Goal: Information Seeking & Learning: Understand process/instructions

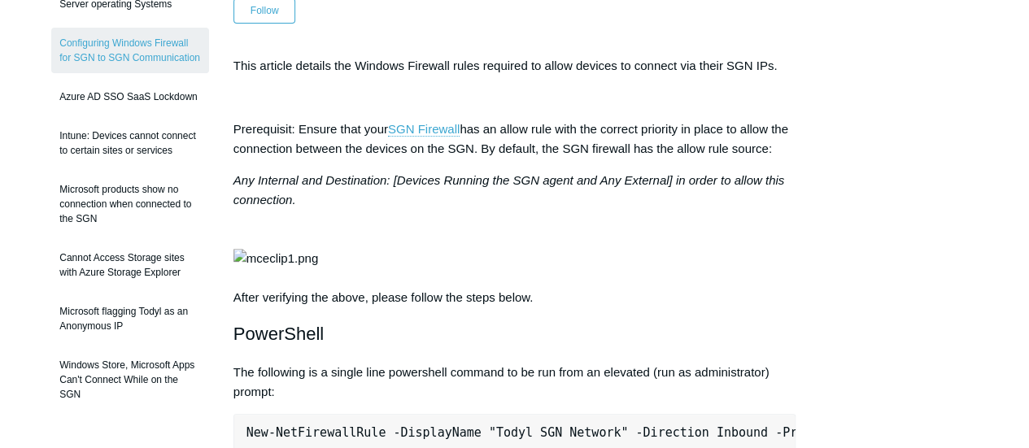
scroll to position [325, 0]
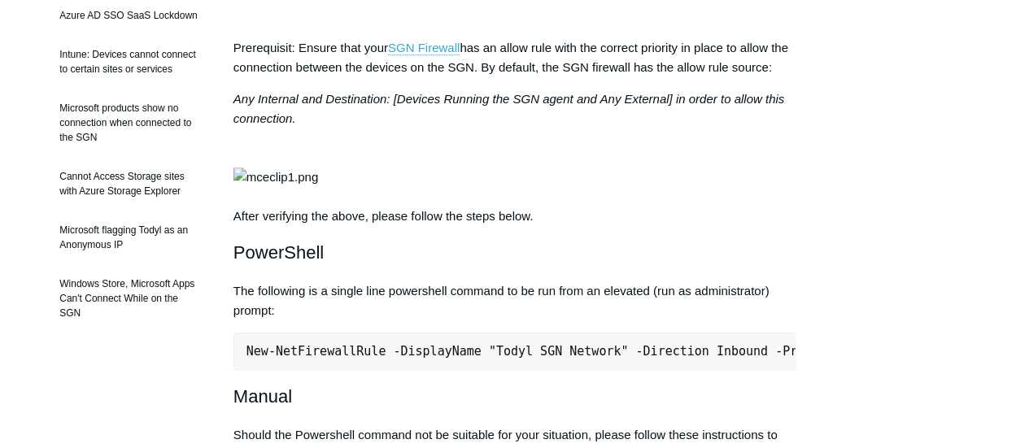
click at [318, 187] on img at bounding box center [275, 178] width 85 height 20
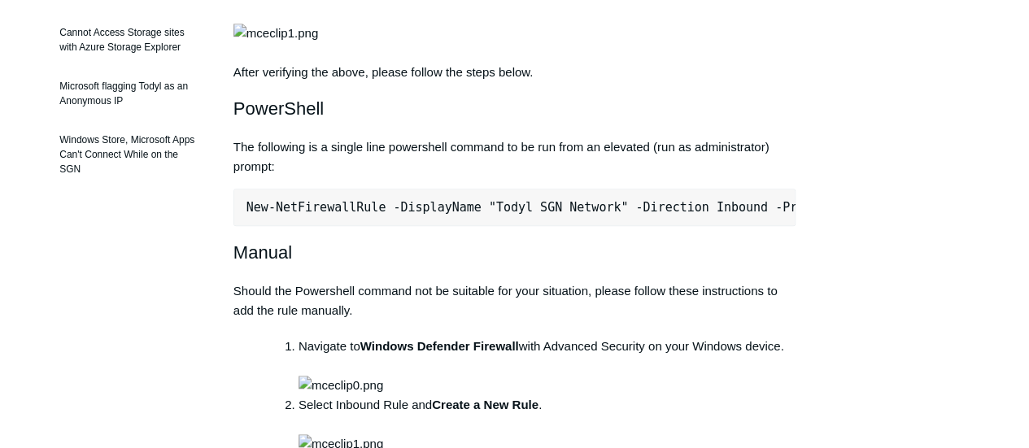
scroll to position [407, 0]
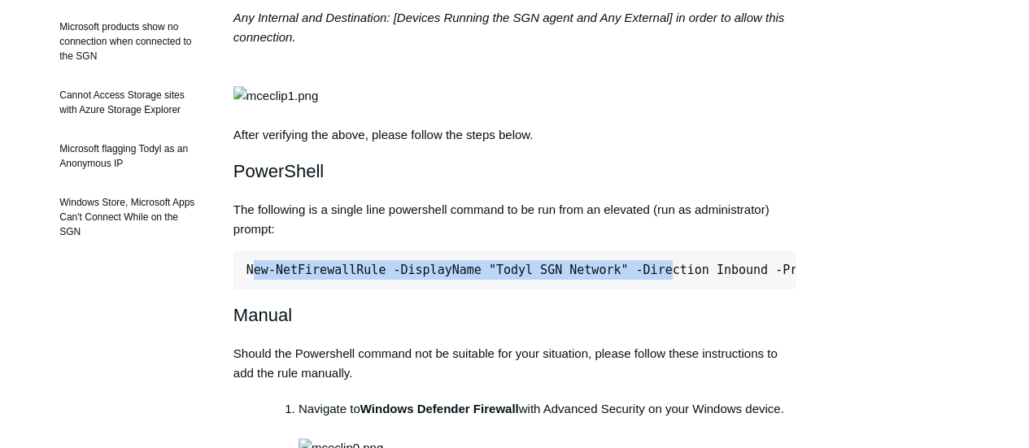
drag, startPoint x: 249, startPoint y: 329, endPoint x: 638, endPoint y: 333, distance: 388.7
click at [638, 289] on pre "New-NetFirewallRule -DisplayName "Todyl SGN Network" -Direction Inbound -Progra…" at bounding box center [514, 269] width 562 height 37
click at [424, 289] on pre "New-NetFirewallRule -DisplayName "Todyl SGN Network" -Direction Inbound -Progra…" at bounding box center [514, 269] width 562 height 37
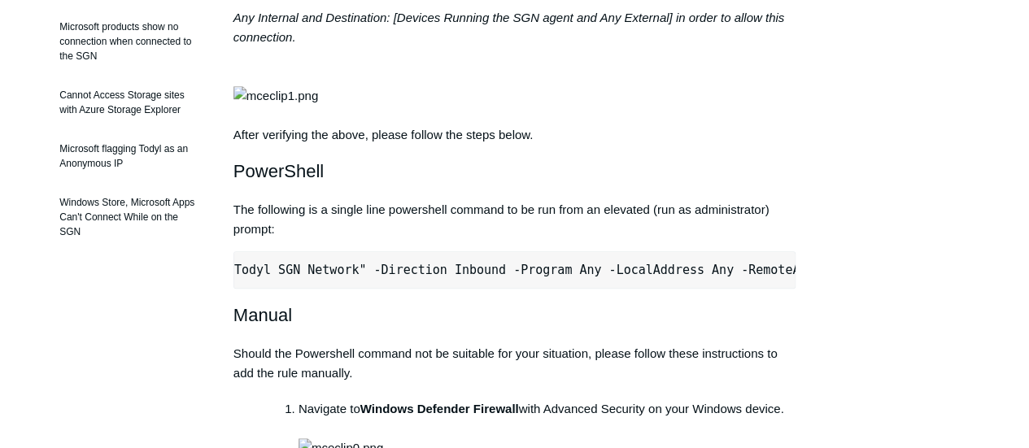
scroll to position [0, 523]
drag, startPoint x: 247, startPoint y: 329, endPoint x: 846, endPoint y: 336, distance: 598.6
copy pre "New-NetFirewallRule -DisplayName "Todyl SGN Network" -Direction Inbound -Progra…"
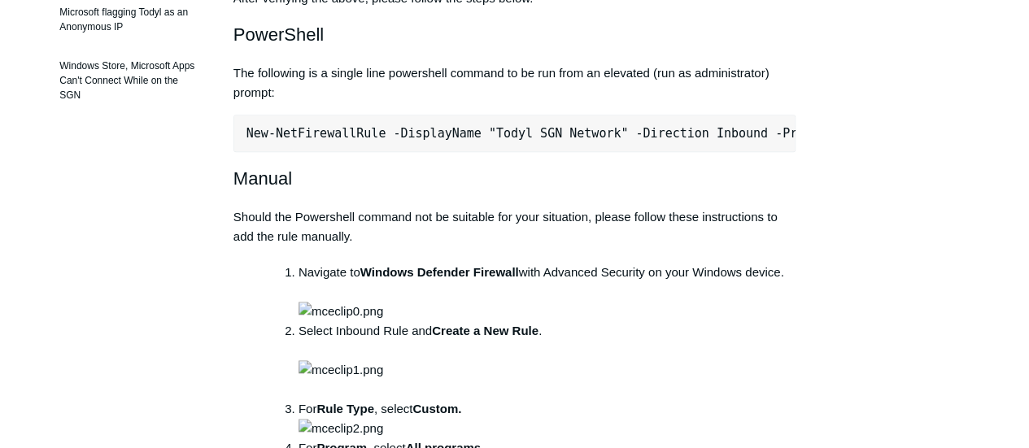
scroll to position [569, 0]
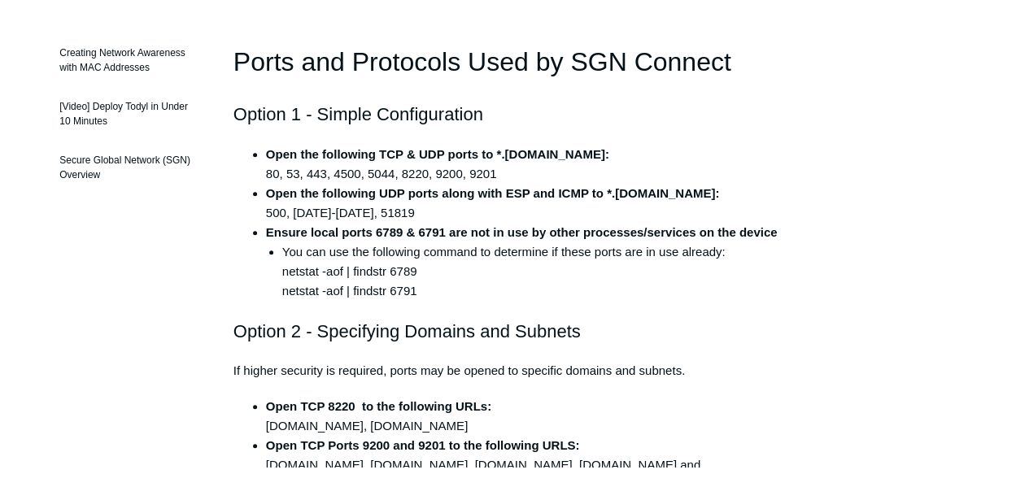
scroll to position [407, 0]
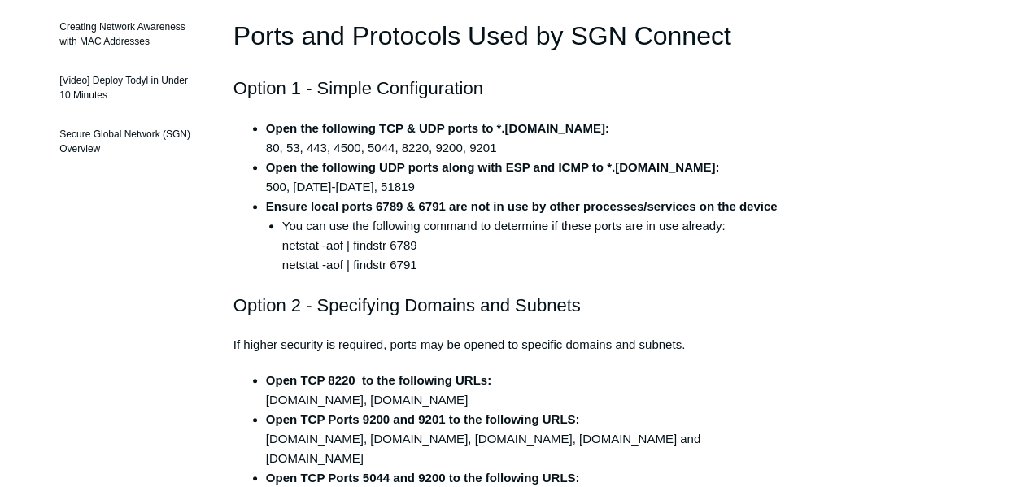
click at [315, 249] on li "You can use the following command to determine if these ports are in use alread…" at bounding box center [538, 245] width 513 height 59
drag, startPoint x: 282, startPoint y: 246, endPoint x: 418, endPoint y: 248, distance: 135.8
click at [418, 248] on li "You can use the following command to determine if these ports are in use alread…" at bounding box center [538, 245] width 513 height 59
copy li "netstat -aof | findstr 6789"
click at [306, 262] on li "You can use the following command to determine if these ports are in use alread…" at bounding box center [538, 245] width 513 height 59
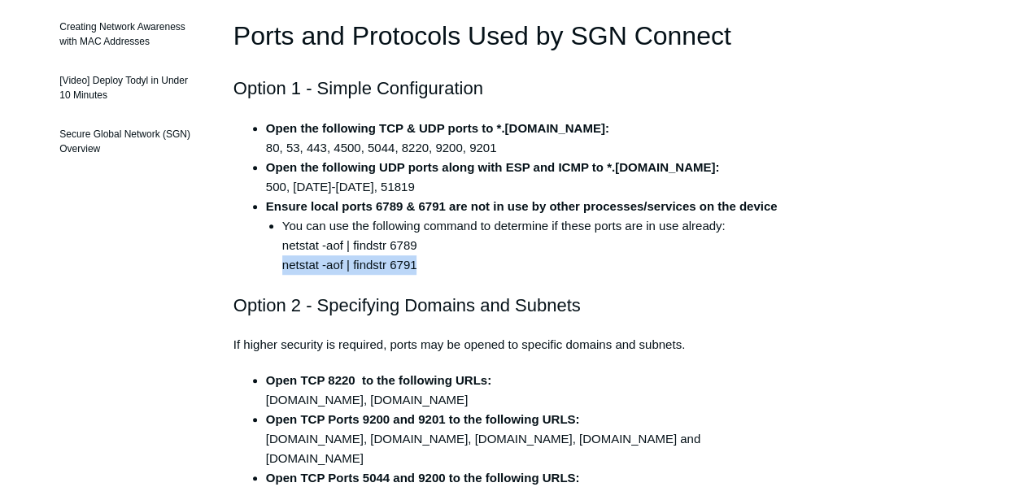
drag, startPoint x: 283, startPoint y: 263, endPoint x: 416, endPoint y: 259, distance: 133.4
click at [416, 259] on li "You can use the following command to determine if these ports are in use alread…" at bounding box center [538, 245] width 513 height 59
copy li "netstat -aof | findstr 6791"
click at [516, 241] on li "You can use the following command to determine if these ports are in use alread…" at bounding box center [538, 245] width 513 height 59
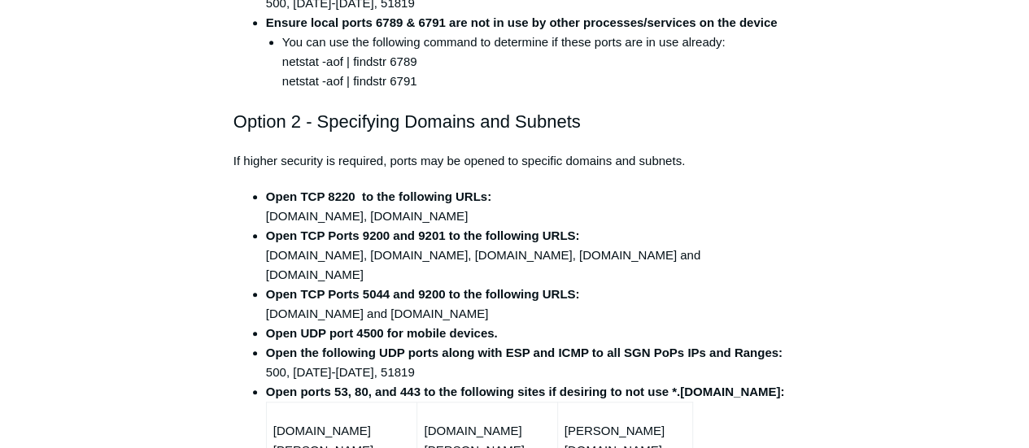
scroll to position [569, 0]
